Goal: Task Accomplishment & Management: Complete application form

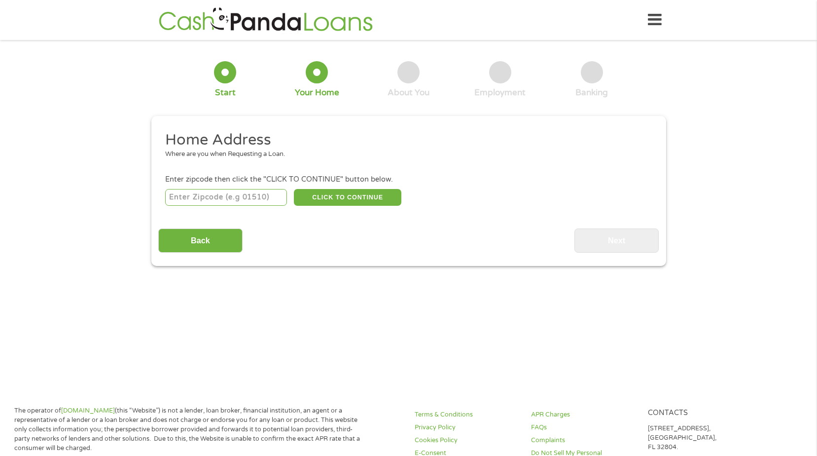
click at [221, 200] on input "number" at bounding box center [226, 197] width 122 height 17
type input "37727"
click at [377, 203] on button "CLICK TO CONTINUE" at bounding box center [348, 197] width 108 height 17
type input "37727"
type input "[PERSON_NAME]"
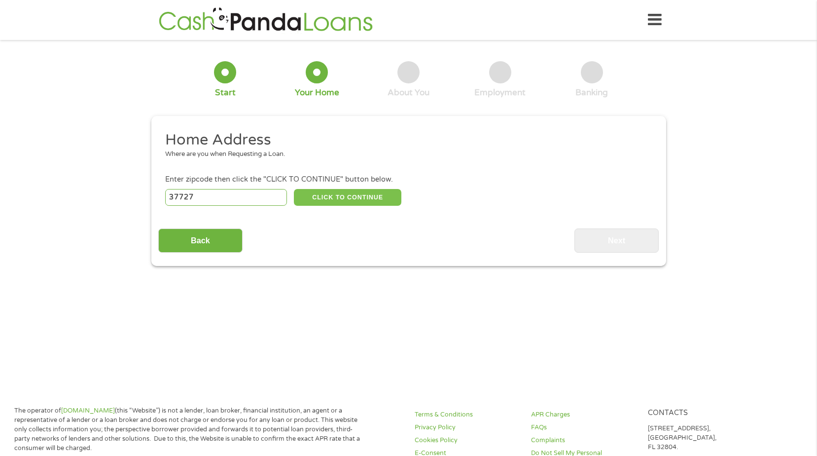
select select "[US_STATE]"
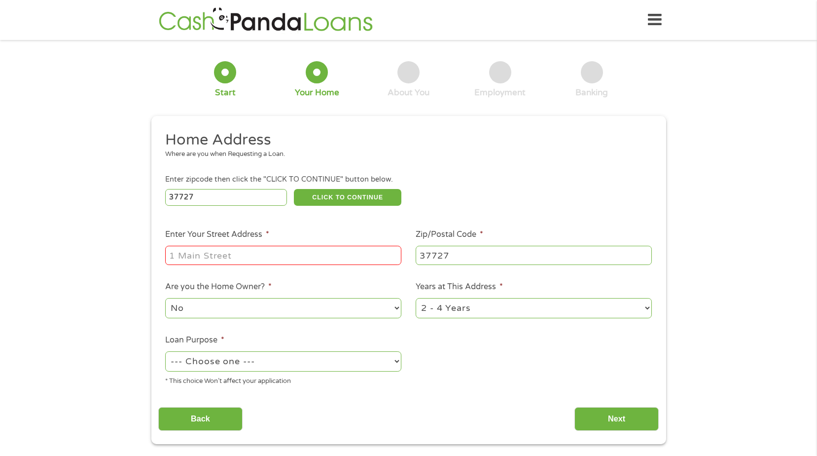
click at [274, 254] on input "Enter Your Street Address *" at bounding box center [283, 255] width 236 height 19
type input "258 JBH Wy, [GEOGRAPHIC_DATA], [GEOGRAPHIC_DATA]"
click at [359, 358] on select "--- Choose one --- Pay Bills Debt Consolidation Home Improvement Major Purchase…" at bounding box center [283, 361] width 236 height 20
select select "debtconsolidation"
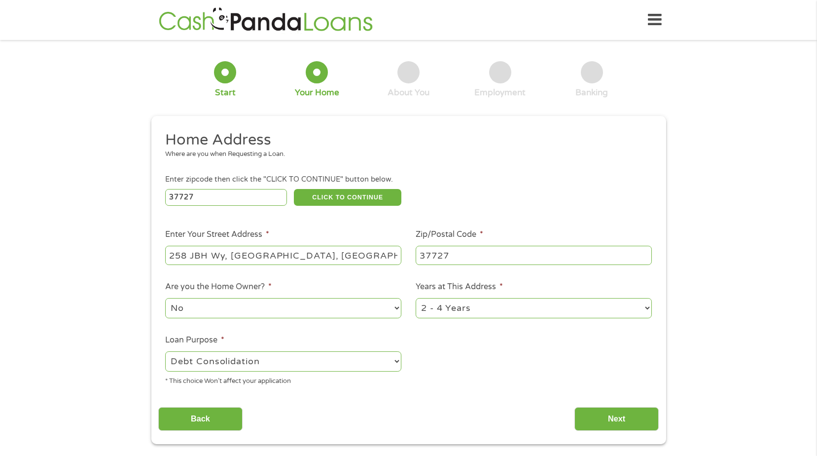
click at [165, 351] on select "--- Choose one --- Pay Bills Debt Consolidation Home Improvement Major Purchase…" at bounding box center [283, 361] width 236 height 20
click at [398, 396] on div "Home Address Where are you when Requesting a Loan. Enter zipcode then click the…" at bounding box center [408, 280] width 501 height 301
click at [625, 422] on input "Next" at bounding box center [617, 419] width 84 height 24
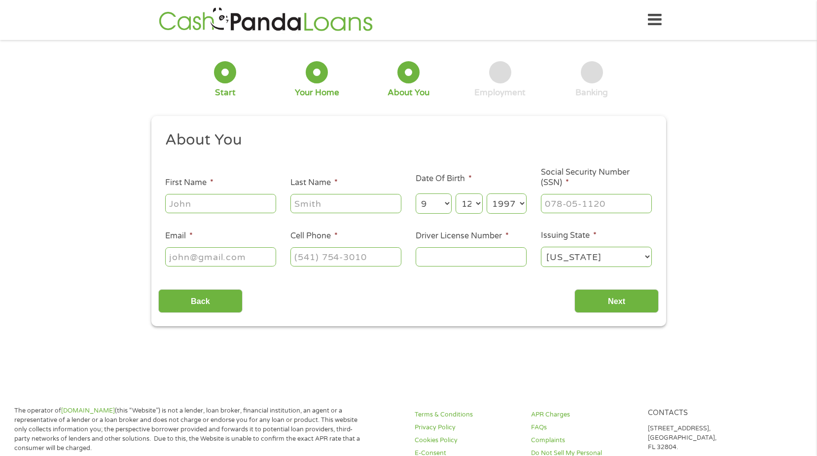
click at [251, 200] on input "First Name *" at bounding box center [220, 203] width 111 height 19
type input "[PERSON_NAME]"
type input "Loveland"
type input "[EMAIL_ADDRESS][DOMAIN_NAME]"
type input "[PHONE_NUMBER]"
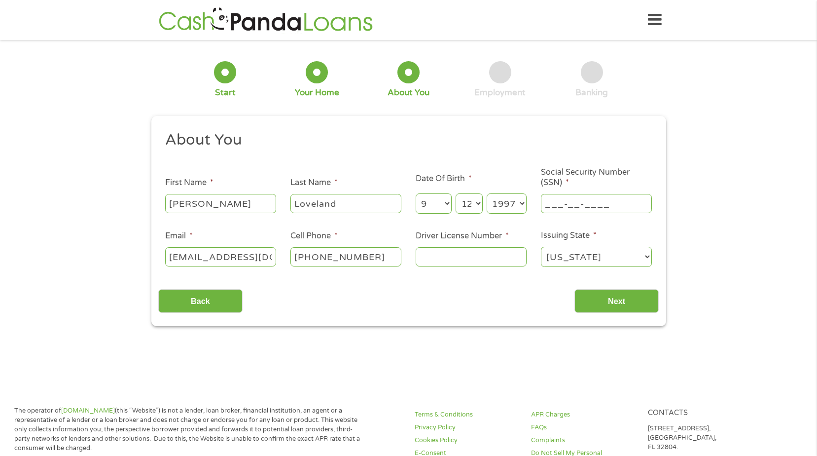
click at [601, 199] on input "___-__-____" at bounding box center [596, 203] width 111 height 19
type input "590-71-9621"
click at [364, 256] on input "[PHONE_NUMBER]" at bounding box center [346, 256] width 111 height 19
click at [507, 257] on input "Driver License Number *" at bounding box center [471, 256] width 111 height 19
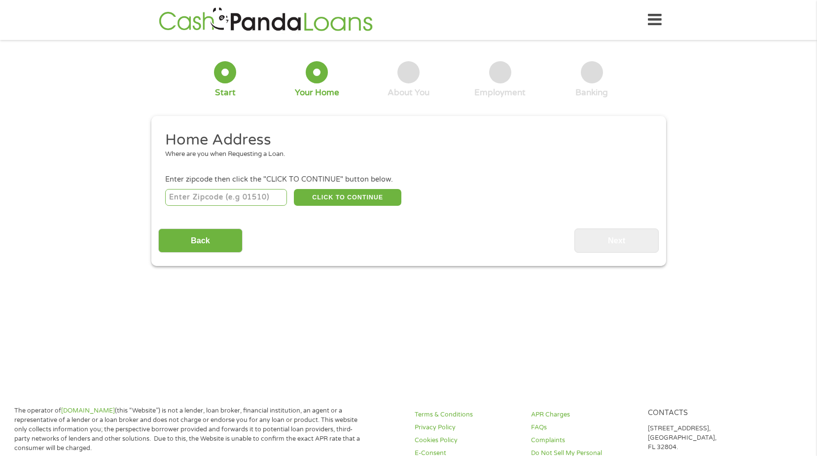
click at [248, 204] on input "number" at bounding box center [226, 197] width 122 height 17
type input "37727"
click at [340, 198] on button "CLICK TO CONTINUE" at bounding box center [348, 197] width 108 height 17
type input "37727"
type input "[PERSON_NAME]"
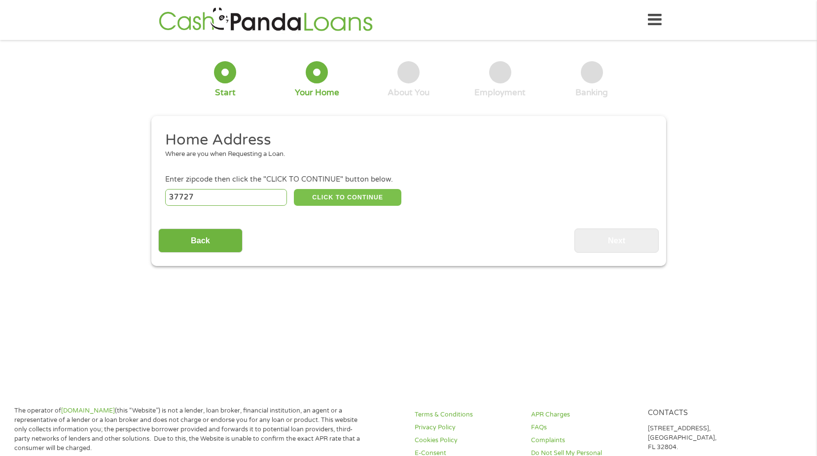
select select "[US_STATE]"
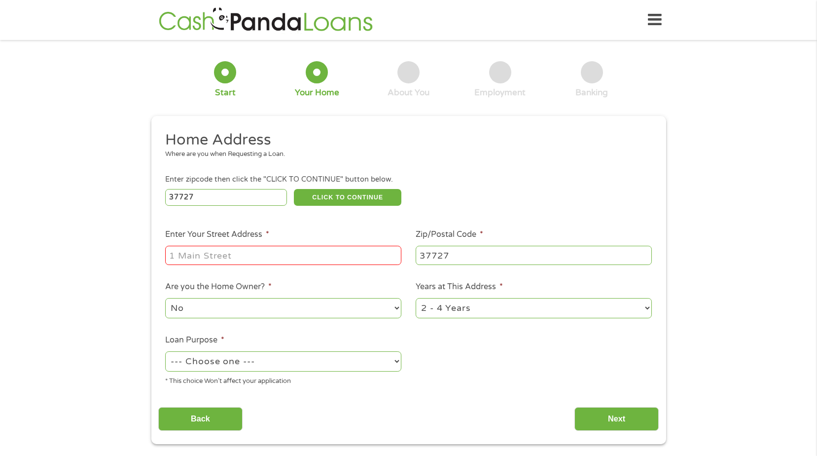
click at [296, 259] on input "Enter Your Street Address *" at bounding box center [283, 255] width 236 height 19
type input "258 JBH Wy, [GEOGRAPHIC_DATA], [GEOGRAPHIC_DATA]"
click at [346, 367] on select "--- Choose one --- Pay Bills Debt Consolidation Home Improvement Major Purchase…" at bounding box center [283, 361] width 236 height 20
select select "medicalexpenses"
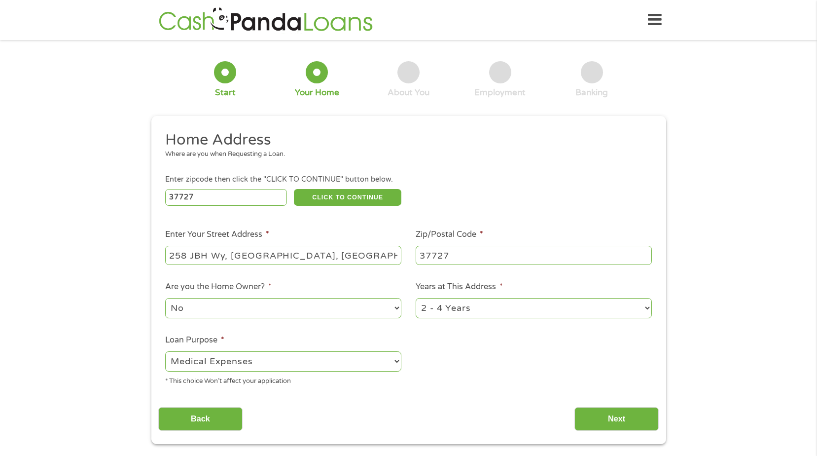
click at [165, 351] on select "--- Choose one --- Pay Bills Debt Consolidation Home Improvement Major Purchase…" at bounding box center [283, 361] width 236 height 20
click at [590, 298] on select "1 Year or less 1 - 2 Years 2 - 4 Years Over 4 Years" at bounding box center [534, 308] width 236 height 20
click at [416, 298] on select "1 Year or less 1 - 2 Years 2 - 4 Years Over 4 Years" at bounding box center [534, 308] width 236 height 20
click at [318, 401] on div "Back Next" at bounding box center [408, 415] width 501 height 31
click at [589, 420] on input "Next" at bounding box center [617, 419] width 84 height 24
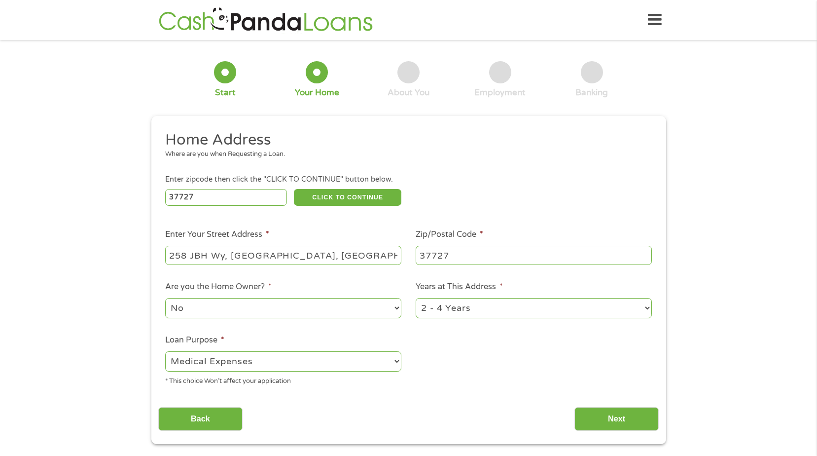
scroll to position [4, 4]
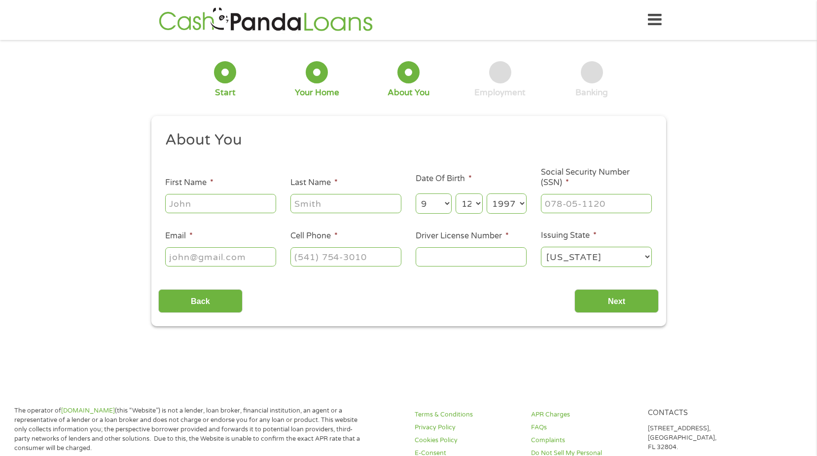
click at [228, 200] on input "First Name *" at bounding box center [220, 203] width 111 height 19
type input "[PERSON_NAME]"
type input "Loveland"
type input "[EMAIL_ADDRESS][DOMAIN_NAME]"
type input "[PHONE_NUMBER]"
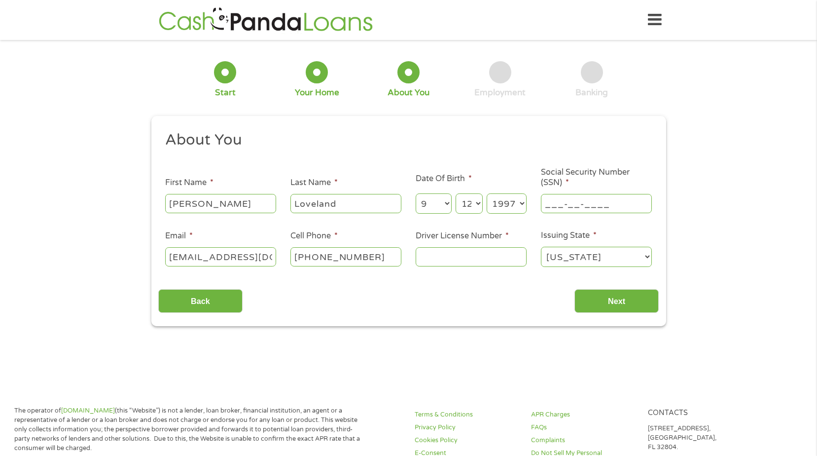
click at [582, 204] on input "___-__-____" at bounding box center [596, 203] width 111 height 19
type input "590-71-9621"
click at [506, 251] on input "Driver License Number *" at bounding box center [471, 256] width 111 height 19
type input "124274338"
click at [589, 299] on input "Next" at bounding box center [617, 301] width 84 height 24
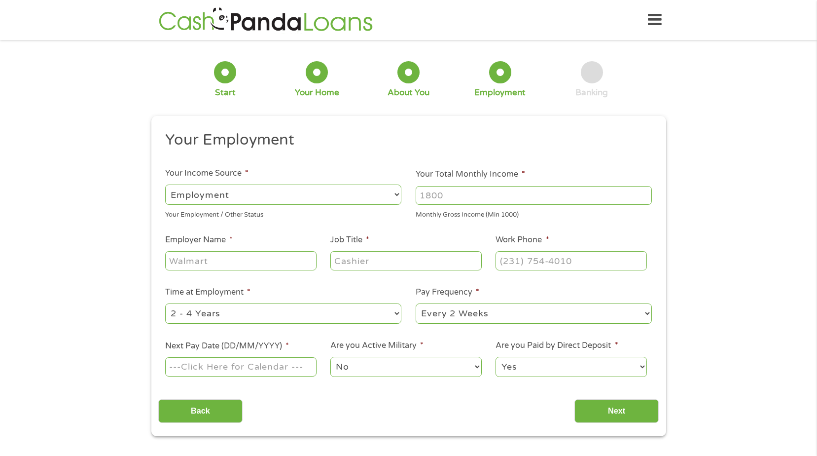
click at [499, 189] on input "Your Total Monthly Income *" at bounding box center [534, 195] width 236 height 19
type input "2720"
click at [243, 258] on input "Employer Name *" at bounding box center [240, 260] width 151 height 19
type input "Dollywood"
click at [358, 253] on input "Job Title *" at bounding box center [405, 260] width 151 height 19
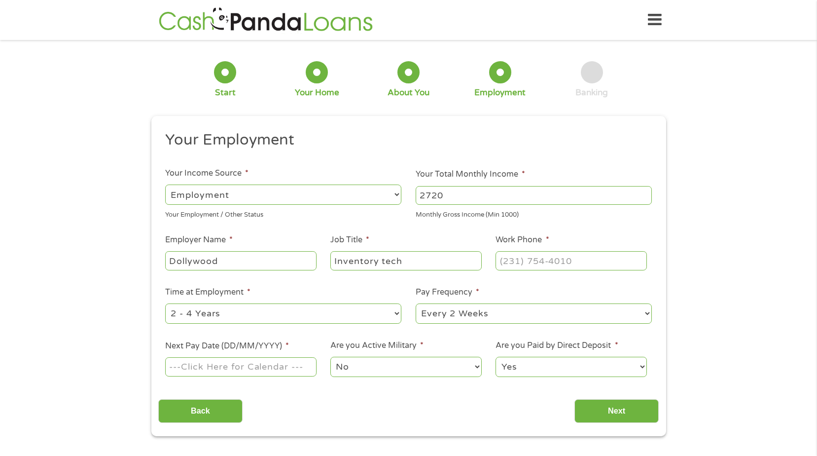
type input "Inventory tech"
click at [388, 316] on select "--- Choose one --- 1 Year or less 1 - 2 Years 2 - 4 Years Over 4 Years" at bounding box center [283, 313] width 236 height 20
select select "24months"
click at [165, 303] on select "--- Choose one --- 1 Year or less 1 - 2 Years 2 - 4 Years Over 4 Years" at bounding box center [283, 313] width 236 height 20
click at [259, 364] on input "Next Pay Date (DD/MM/YYYY) *" at bounding box center [240, 366] width 151 height 19
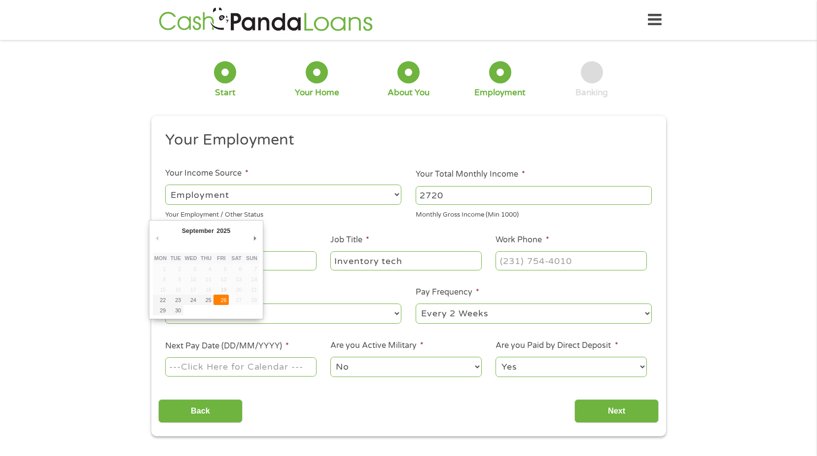
type input "[DATE]"
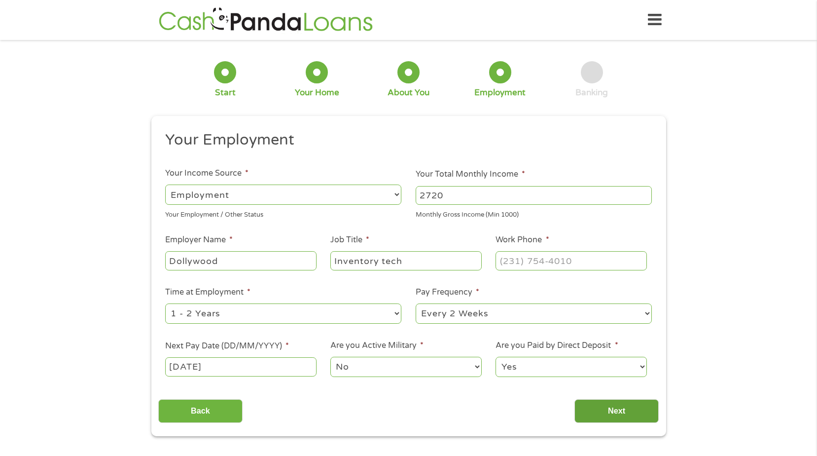
click at [592, 420] on input "Next" at bounding box center [617, 411] width 84 height 24
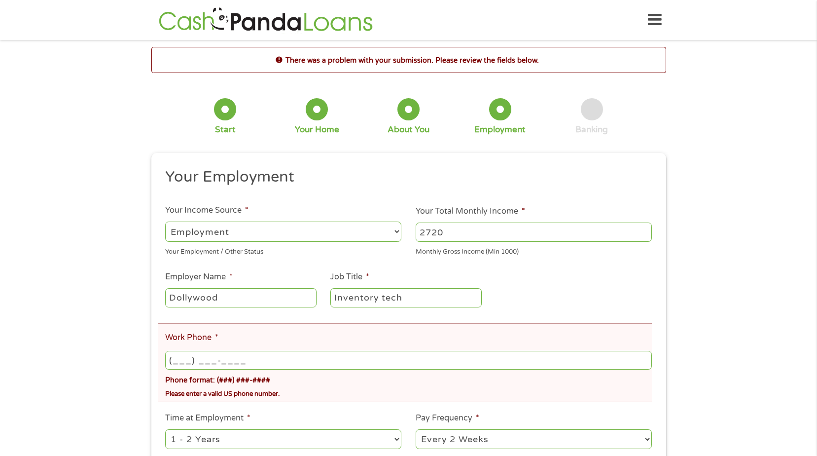
click at [269, 358] on input "(___) ___-____" at bounding box center [408, 360] width 486 height 19
type input "[PHONE_NUMBER]"
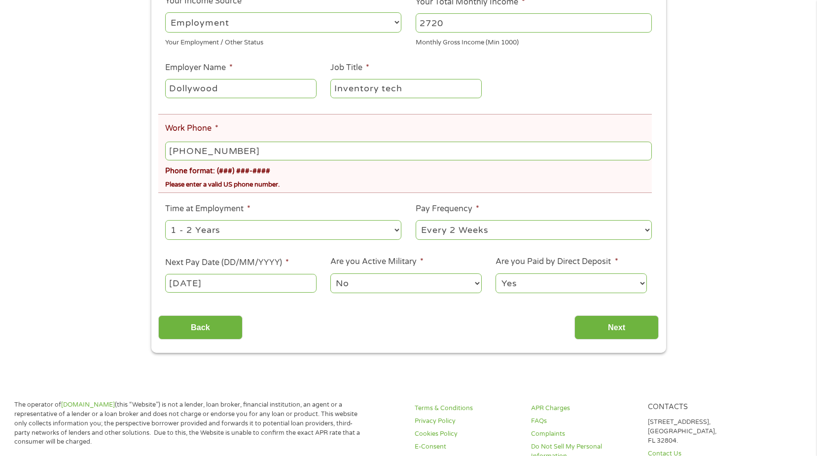
scroll to position [264, 0]
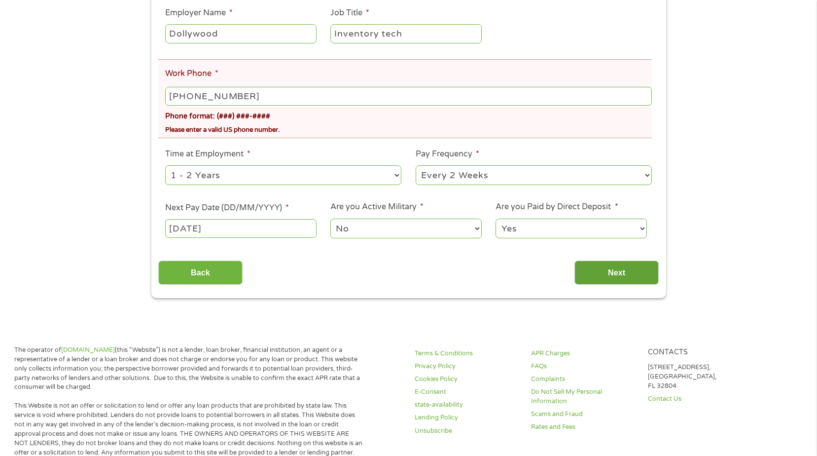
click at [585, 277] on input "Next" at bounding box center [617, 272] width 84 height 24
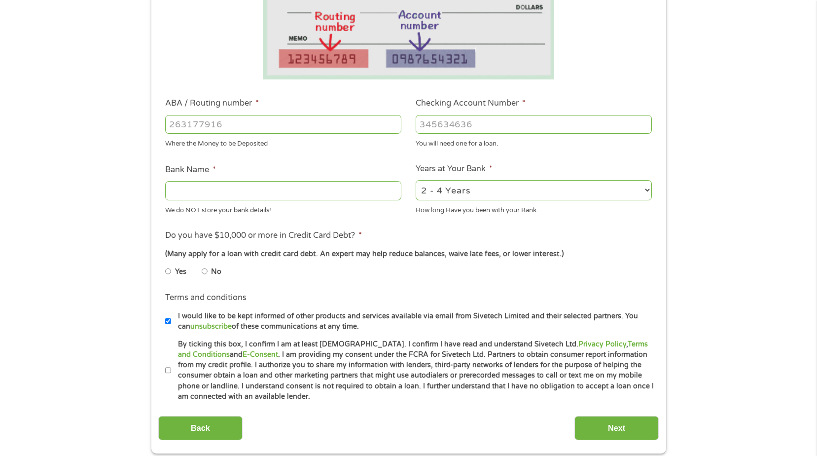
scroll to position [226, 0]
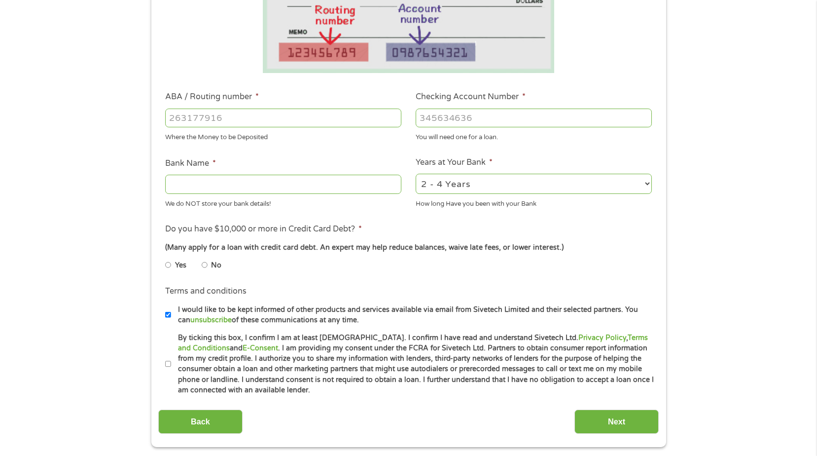
click at [274, 122] on input "ABA / Routing number *" at bounding box center [283, 118] width 236 height 19
click at [193, 118] on input "ABA / Routing number *" at bounding box center [283, 118] width 236 height 19
type input "065400137"
type input "JPMORGAN CHASE BANK NA"
type input "065400137"
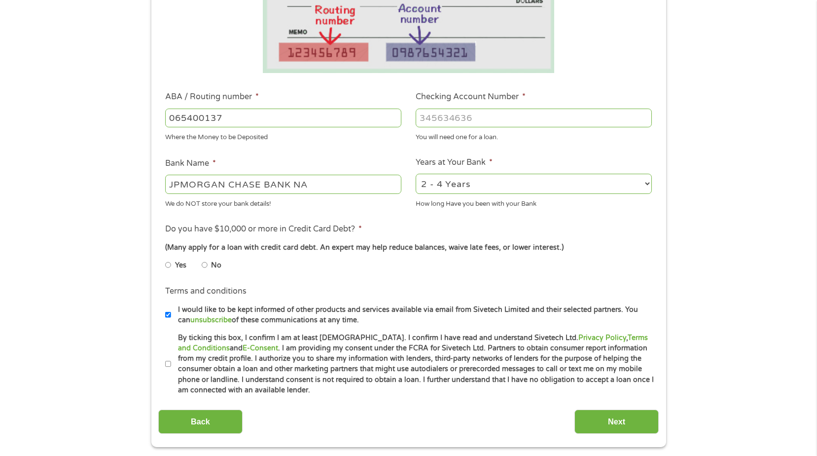
click at [485, 121] on input "Checking Account Number *" at bounding box center [534, 118] width 236 height 19
type input "2902218772"
click at [453, 188] on select "2 - 4 Years 6 - 12 Months 1 - 2 Years Over 4 Years" at bounding box center [534, 184] width 236 height 20
select select "12months"
click at [416, 174] on select "2 - 4 Years 6 - 12 Months 1 - 2 Years Over 4 Years" at bounding box center [534, 184] width 236 height 20
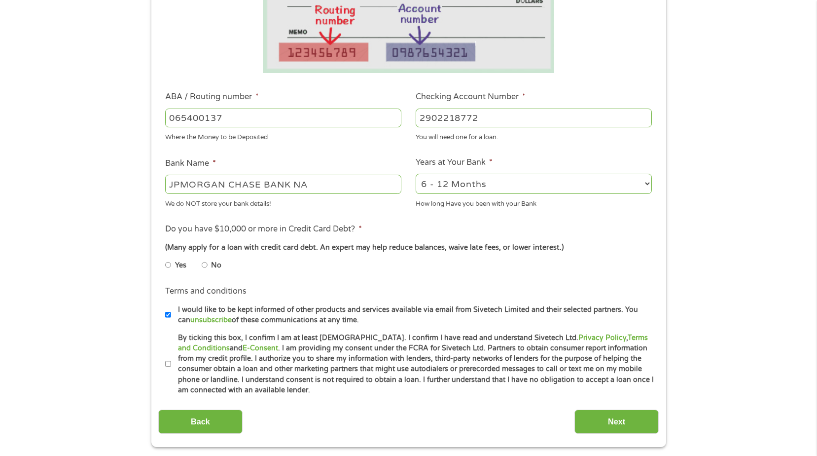
click at [203, 265] on input "No" at bounding box center [205, 265] width 6 height 16
radio input "true"
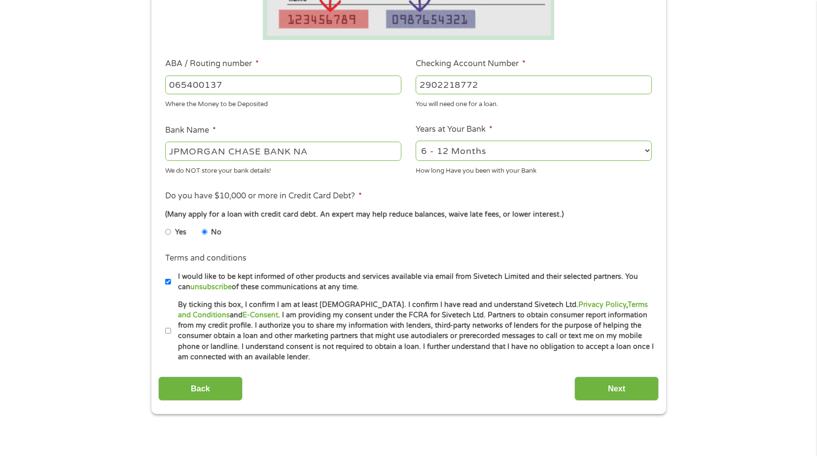
scroll to position [279, 0]
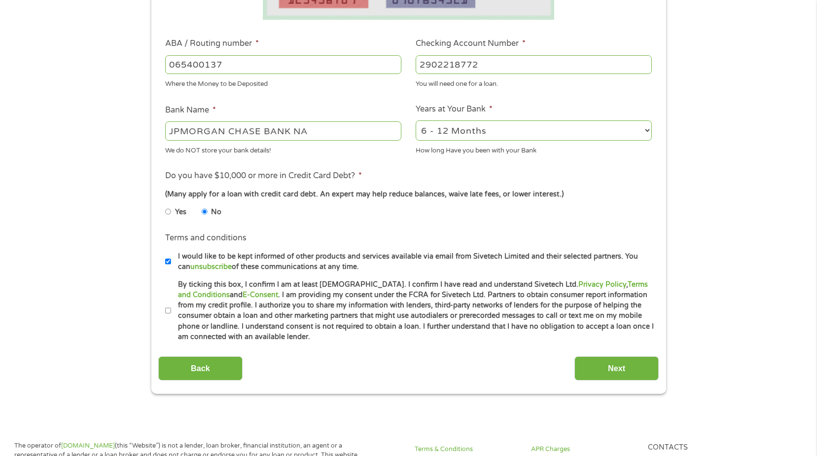
click at [171, 312] on label "By ticking this box, I confirm I am at least [DEMOGRAPHIC_DATA]. I confirm I ha…" at bounding box center [413, 310] width 484 height 63
click at [171, 312] on input "By ticking this box, I confirm I am at least [DEMOGRAPHIC_DATA]. I confirm I ha…" at bounding box center [168, 311] width 6 height 16
checkbox input "true"
click at [604, 366] on input "Next" at bounding box center [617, 368] width 84 height 24
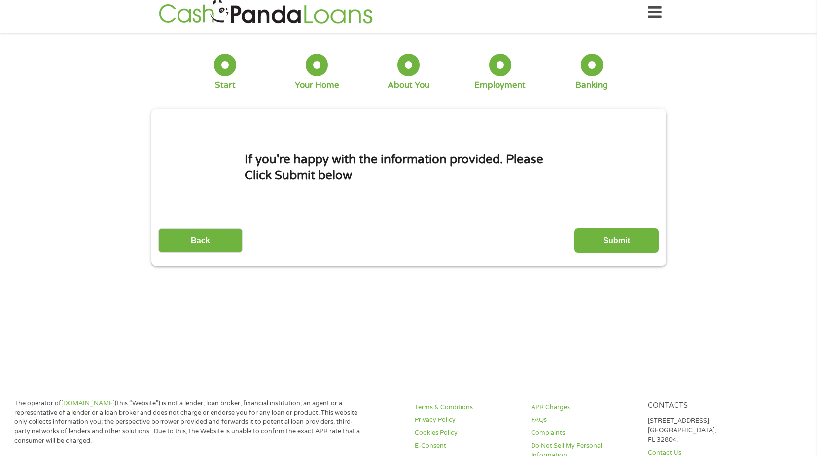
scroll to position [0, 0]
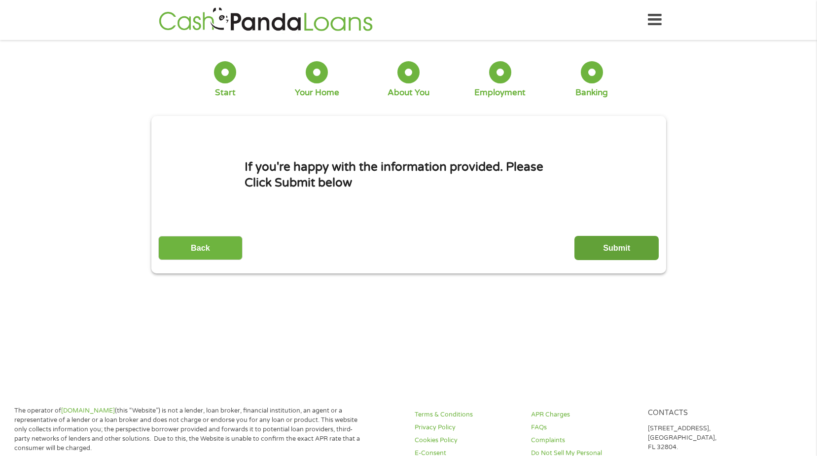
click at [606, 245] on input "Submit" at bounding box center [617, 248] width 84 height 24
